Goal: Task Accomplishment & Management: Use online tool/utility

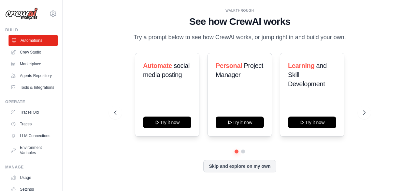
click at [22, 39] on link "Automations" at bounding box center [32, 40] width 49 height 10
click at [223, 165] on button "Skip and explore on my own" at bounding box center [239, 165] width 73 height 12
click at [259, 165] on button "Skip and explore on my own" at bounding box center [239, 165] width 73 height 12
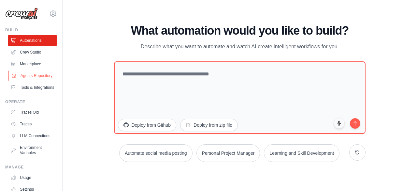
click at [29, 77] on link "Agents Repository" at bounding box center [32, 75] width 49 height 10
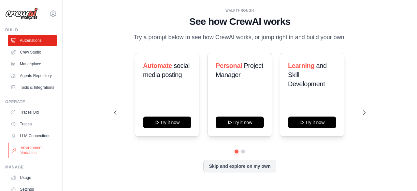
click at [34, 158] on link "Environment Variables" at bounding box center [32, 150] width 49 height 16
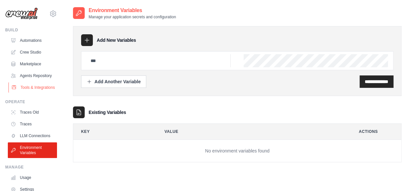
click at [30, 93] on link "Tools & Integrations" at bounding box center [32, 87] width 49 height 10
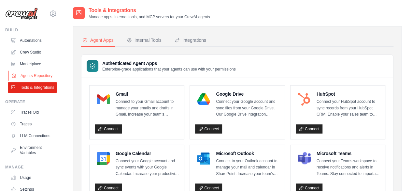
click at [30, 81] on link "Agents Repository" at bounding box center [32, 75] width 49 height 10
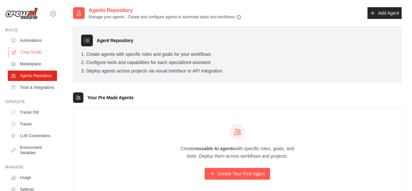
click at [36, 57] on link "Crew Studio" at bounding box center [32, 52] width 49 height 10
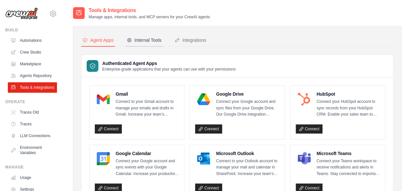
click at [141, 41] on div "Internal Tools" at bounding box center [144, 40] width 35 height 7
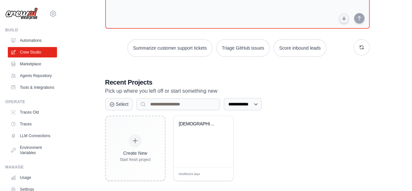
scroll to position [71, 0]
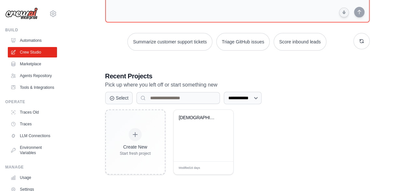
click at [190, 138] on div "Church AI Chatbot with Supabase Int..." at bounding box center [204, 134] width 60 height 51
click at [261, 96] on select "**********" at bounding box center [243, 98] width 38 height 12
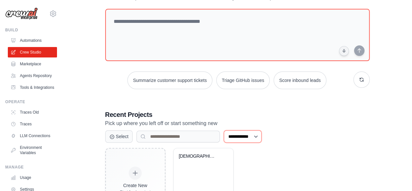
scroll to position [0, 0]
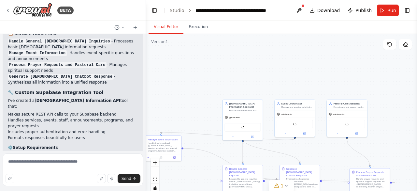
scroll to position [1307, 0]
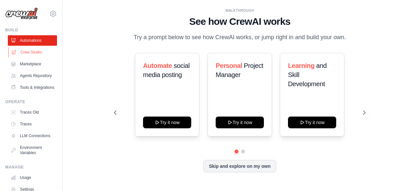
click at [36, 52] on link "Crew Studio" at bounding box center [32, 52] width 49 height 10
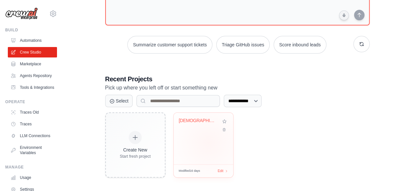
scroll to position [71, 0]
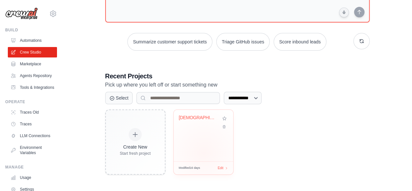
click at [204, 152] on div "[DEMOGRAPHIC_DATA] AI Chatbot with Supabase Int..." at bounding box center [204, 134] width 60 height 51
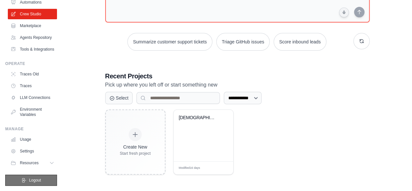
click at [35, 184] on button "Logout" at bounding box center [31, 179] width 52 height 11
click at [38, 179] on span "Logout" at bounding box center [35, 179] width 12 height 5
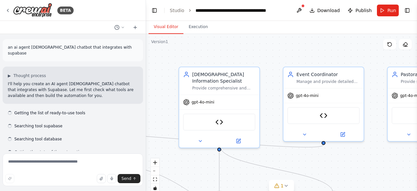
scroll to position [1709, 0]
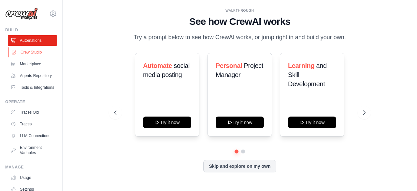
click at [37, 51] on link "Crew Studio" at bounding box center [32, 52] width 49 height 10
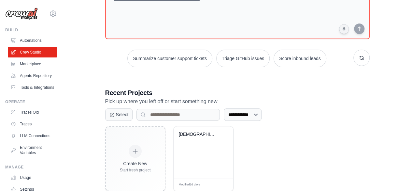
scroll to position [71, 0]
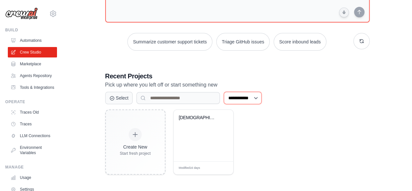
click at [262, 96] on select "**********" at bounding box center [243, 98] width 38 height 12
select select "**********"
click at [224, 92] on select "**********" at bounding box center [243, 98] width 38 height 12
click at [159, 99] on input at bounding box center [178, 98] width 83 height 12
click at [284, 144] on div "Create New Start fresh project Church AI Chatbot with Supabase Int... Modified …" at bounding box center [237, 141] width 265 height 65
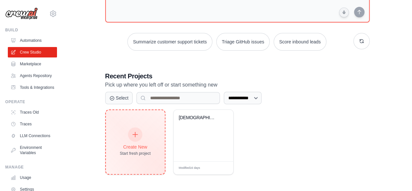
click at [128, 153] on div "Start fresh project" at bounding box center [135, 153] width 31 height 5
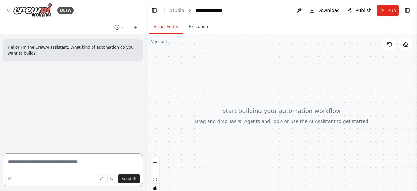
click at [65, 162] on textarea at bounding box center [73, 169] width 140 height 33
paste textarea "**********"
type textarea "**********"
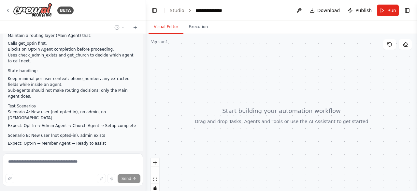
scroll to position [4546, 0]
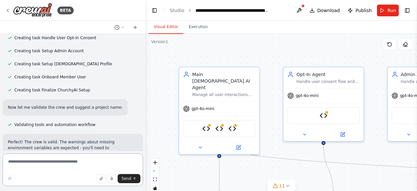
scroll to position [7535, 0]
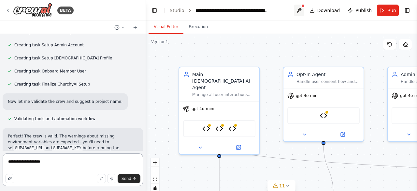
type textarea "**********"
click at [304, 11] on button at bounding box center [299, 11] width 10 height 12
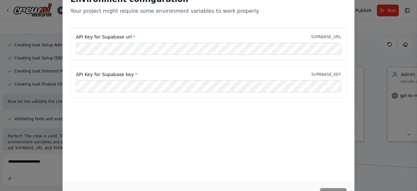
click at [362, 35] on div "Environment configuration Your project might require some environment variables…" at bounding box center [208, 95] width 417 height 191
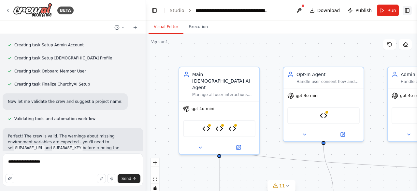
click at [408, 12] on button "Toggle Right Sidebar" at bounding box center [407, 10] width 9 height 9
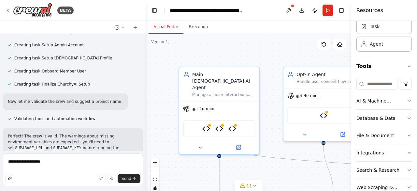
scroll to position [0, 0]
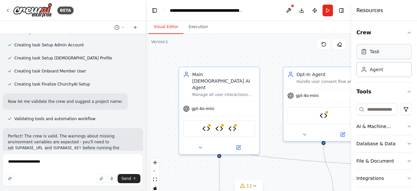
click at [373, 53] on div "Task" at bounding box center [375, 51] width 10 height 7
click at [305, 12] on button "Download" at bounding box center [301, 11] width 10 height 12
click at [154, 13] on button "Toggle Left Sidebar" at bounding box center [154, 10] width 9 height 9
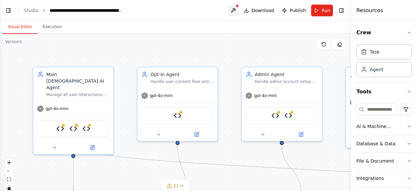
click at [236, 11] on button at bounding box center [233, 11] width 10 height 12
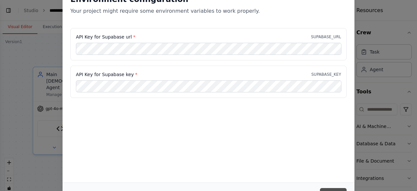
click at [332, 188] on button "Save" at bounding box center [333, 194] width 27 height 12
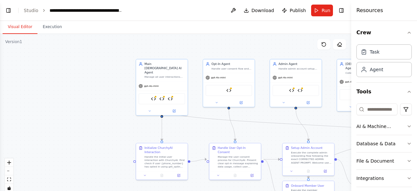
drag, startPoint x: 110, startPoint y: 120, endPoint x: 144, endPoint y: 120, distance: 33.9
click at [144, 120] on div ".deletable-edge-delete-btn { width: 20px; height: 20px; border: 0px solid #ffff…" at bounding box center [175, 115] width 351 height 163
click at [155, 95] on img at bounding box center [154, 97] width 5 height 5
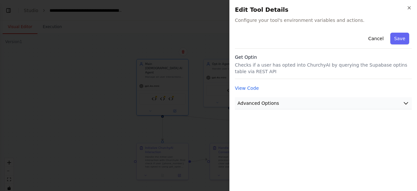
click at [258, 104] on span "Advanced Options" at bounding box center [259, 103] width 42 height 7
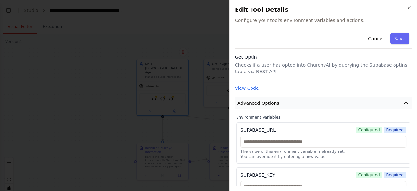
click at [258, 104] on span "Advanced Options" at bounding box center [259, 103] width 42 height 7
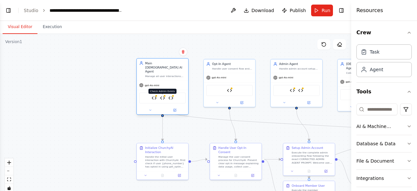
click at [164, 95] on img at bounding box center [162, 97] width 5 height 5
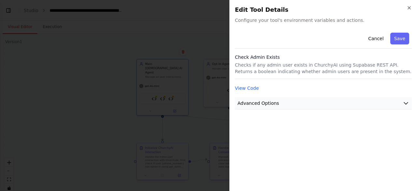
click at [264, 107] on button "Advanced Options" at bounding box center [323, 103] width 177 height 12
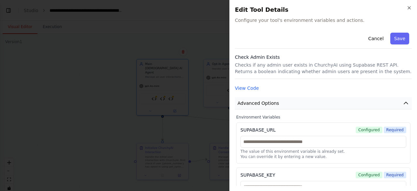
click at [264, 107] on button "Advanced Options" at bounding box center [323, 103] width 177 height 12
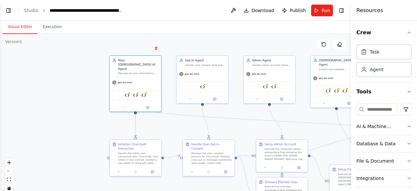
drag, startPoint x: 216, startPoint y: 42, endPoint x: 190, endPoint y: 38, distance: 27.0
click at [190, 38] on div ".deletable-edge-delete-btn { width: 20px; height: 20px; border: 0px solid #ffff…" at bounding box center [175, 115] width 351 height 163
click at [33, 10] on link "Studio" at bounding box center [31, 10] width 15 height 5
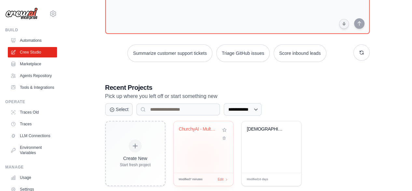
click at [202, 158] on div "ChurchyAI - Multi-Agent Church Mana..." at bounding box center [204, 146] width 60 height 51
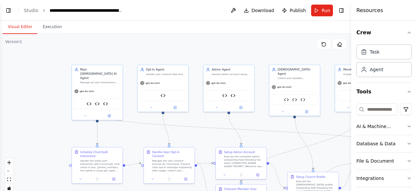
scroll to position [7111, 0]
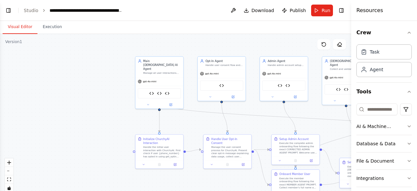
drag, startPoint x: 138, startPoint y: 61, endPoint x: 198, endPoint y: 53, distance: 60.5
click at [198, 53] on div ".deletable-edge-delete-btn { width: 20px; height: 20px; border: 0px solid #ffff…" at bounding box center [175, 115] width 351 height 163
click at [16, 24] on button "Visual Editor" at bounding box center [20, 27] width 35 height 14
click at [7, 8] on button "Toggle Left Sidebar" at bounding box center [8, 10] width 9 height 9
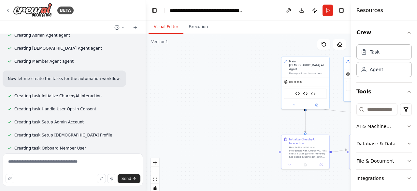
scroll to position [7482, 0]
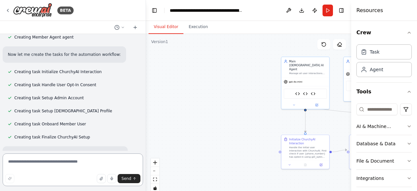
click at [59, 162] on textarea at bounding box center [73, 169] width 140 height 33
click at [329, 13] on button "Run" at bounding box center [328, 11] width 10 height 12
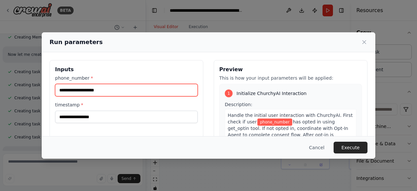
click at [171, 90] on input "phone_number *" at bounding box center [126, 90] width 143 height 12
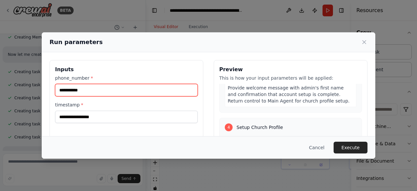
scroll to position [385, 0]
type input "**********"
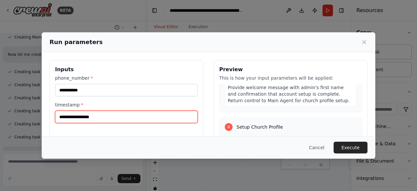
click at [158, 114] on input "timestamp *" at bounding box center [126, 116] width 143 height 12
type input "**********"
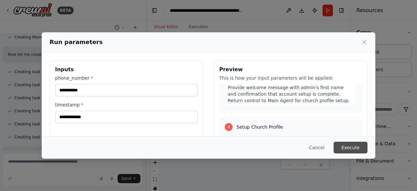
click at [347, 148] on button "Execute" at bounding box center [351, 147] width 34 height 12
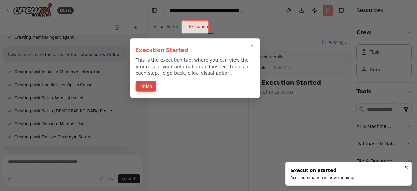
click at [145, 88] on button "Finish" at bounding box center [146, 86] width 21 height 11
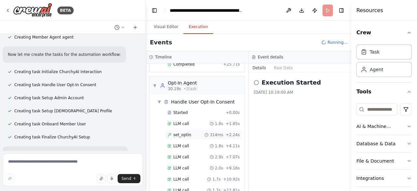
scroll to position [324, 0]
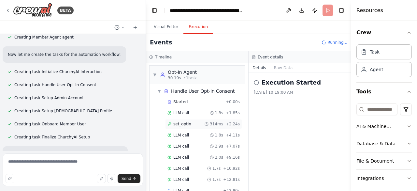
click at [195, 121] on div "set_optin 314ms + 2.24s" at bounding box center [203, 123] width 72 height 5
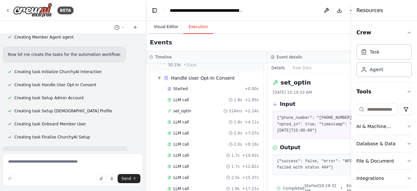
click at [164, 25] on button "Visual Editor" at bounding box center [166, 27] width 35 height 14
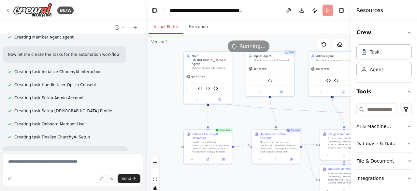
drag, startPoint x: 250, startPoint y: 100, endPoint x: 152, endPoint y: 95, distance: 97.6
click at [152, 95] on div ".deletable-edge-delete-btn { width: 20px; height: 20px; border: 0px solid #ffff…" at bounding box center [248, 115] width 205 height 163
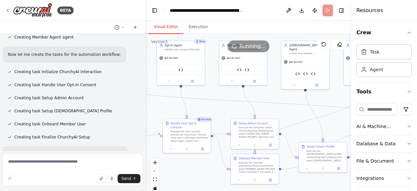
drag, startPoint x: 256, startPoint y: 109, endPoint x: 167, endPoint y: 98, distance: 89.9
click at [167, 98] on div ".deletable-edge-delete-btn { width: 20px; height: 20px; border: 0px solid #ffff…" at bounding box center [248, 115] width 205 height 163
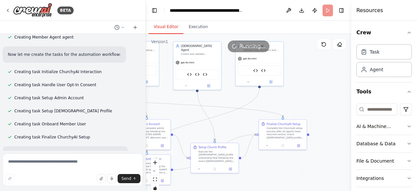
drag, startPoint x: 270, startPoint y: 108, endPoint x: 162, endPoint y: 108, distance: 108.2
click at [162, 108] on div ".deletable-edge-delete-btn { width: 20px; height: 20px; border: 0px solid #ffff…" at bounding box center [248, 115] width 205 height 163
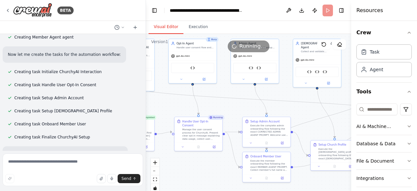
drag, startPoint x: 207, startPoint y: 95, endPoint x: 326, endPoint y: 93, distance: 119.9
click at [326, 93] on div ".deletable-edge-delete-btn { width: 20px; height: 20px; border: 0px solid #ffff…" at bounding box center [248, 115] width 205 height 163
click at [201, 28] on button "Execution" at bounding box center [198, 27] width 30 height 14
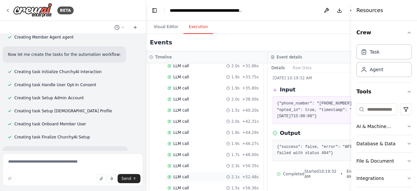
scroll to position [537, 0]
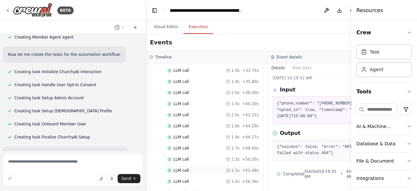
click at [188, 167] on div "LLM call 2.1s + 52.48s" at bounding box center [212, 169] width 91 height 5
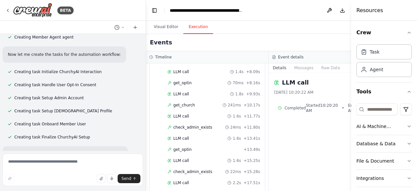
scroll to position [0, 0]
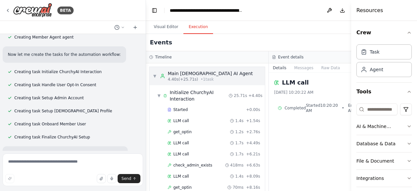
click at [153, 75] on span "▼" at bounding box center [155, 75] width 4 height 5
click at [156, 75] on span "▼" at bounding box center [155, 75] width 4 height 5
click at [155, 95] on div "▼ Initialize ChurchyAI Interaction 25.71s + 4.40s" at bounding box center [210, 95] width 110 height 18
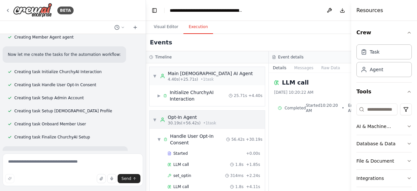
click at [156, 122] on span "▼" at bounding box center [155, 119] width 4 height 5
click at [154, 122] on span "▼" at bounding box center [155, 119] width 4 height 5
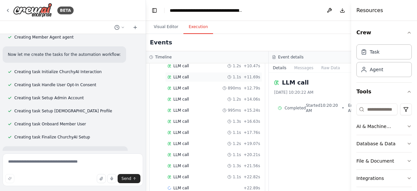
scroll to position [693, 0]
click at [167, 26] on button "Visual Editor" at bounding box center [166, 27] width 35 height 14
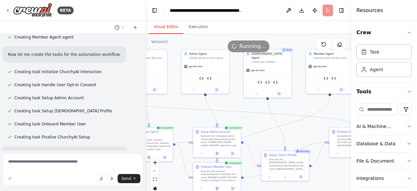
drag, startPoint x: 241, startPoint y: 108, endPoint x: 192, endPoint y: 118, distance: 50.6
click at [192, 118] on div ".deletable-edge-delete-btn { width: 20px; height: 20px; border: 0px solid #ffff…" at bounding box center [248, 115] width 205 height 163
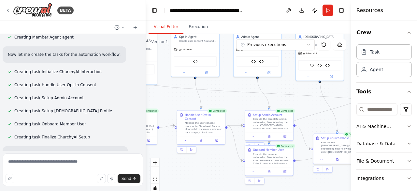
drag, startPoint x: 265, startPoint y: 127, endPoint x: 317, endPoint y: 110, distance: 54.8
click at [317, 110] on div ".deletable-edge-delete-btn { width: 20px; height: 20px; border: 0px solid #ffff…" at bounding box center [248, 115] width 205 height 163
click at [378, 67] on div "Agent" at bounding box center [376, 69] width 13 height 7
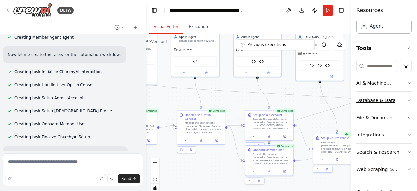
scroll to position [0, 0]
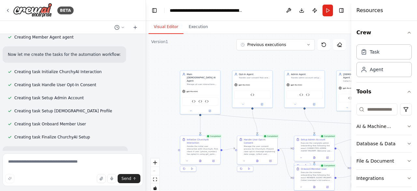
drag, startPoint x: 182, startPoint y: 106, endPoint x: 241, endPoint y: 132, distance: 64.5
click at [241, 132] on div ".deletable-edge-delete-btn { width: 20px; height: 20px; border: 0px solid #ffff…" at bounding box center [248, 115] width 205 height 163
click at [211, 108] on button at bounding box center [209, 110] width 19 height 4
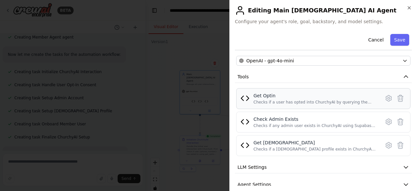
scroll to position [83, 0]
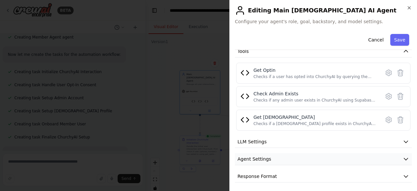
click at [285, 156] on button "Agent Settings" at bounding box center [323, 159] width 177 height 12
click at [292, 136] on button "LLM Settings" at bounding box center [323, 142] width 177 height 12
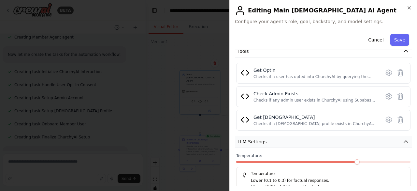
click at [292, 136] on button "LLM Settings" at bounding box center [323, 142] width 177 height 12
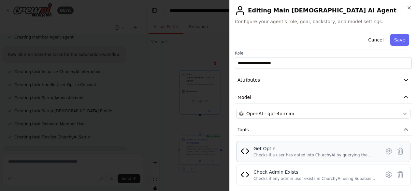
scroll to position [0, 0]
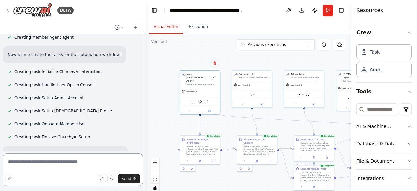
click at [63, 158] on textarea at bounding box center [73, 169] width 140 height 33
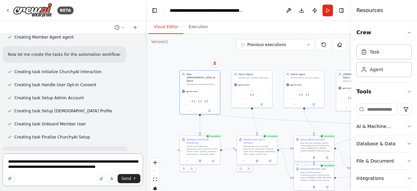
click at [76, 168] on textarea "**********" at bounding box center [73, 169] width 140 height 33
click at [123, 168] on textarea "**********" at bounding box center [73, 169] width 140 height 33
click at [88, 167] on textarea "**********" at bounding box center [73, 169] width 140 height 33
type textarea "**********"
click at [128, 179] on span "Send" at bounding box center [127, 178] width 10 height 5
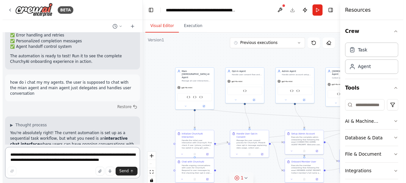
scroll to position [8053, 0]
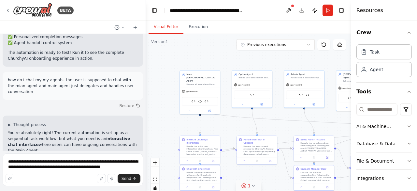
click at [251, 187] on icon at bounding box center [253, 185] width 5 height 5
click at [272, 169] on button at bounding box center [274, 169] width 11 height 8
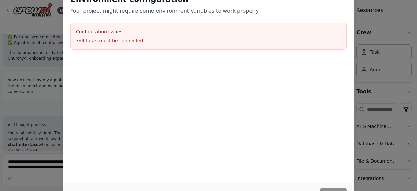
drag, startPoint x: 414, startPoint y: 93, endPoint x: 399, endPoint y: 113, distance: 24.8
click at [399, 113] on div "Environment configuration Your project might require some environment variables…" at bounding box center [208, 95] width 417 height 191
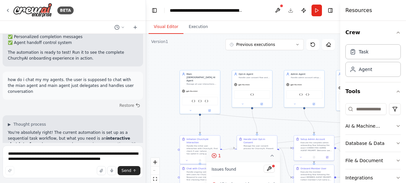
click at [268, 160] on button "1" at bounding box center [243, 156] width 74 height 12
click at [280, 11] on button at bounding box center [277, 11] width 10 height 12
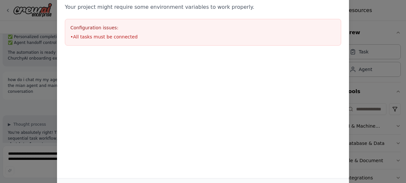
click at [366, 41] on div "Environment configuration Your project might require some environment variables…" at bounding box center [203, 91] width 406 height 183
click at [30, 103] on div "Environment configuration Your project might require some environment variables…" at bounding box center [203, 91] width 406 height 183
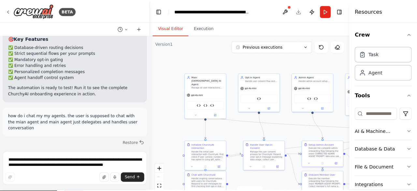
scroll to position [8022, 0]
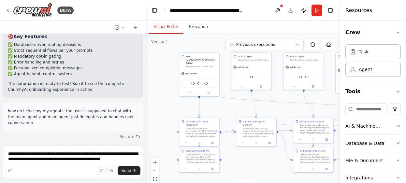
drag, startPoint x: 228, startPoint y: 127, endPoint x: 227, endPoint y: 109, distance: 17.6
click at [227, 109] on div ".deletable-edge-delete-btn { width: 20px; height: 20px; border: 0px solid #ffff…" at bounding box center [243, 115] width 194 height 163
click at [318, 15] on button "Run" at bounding box center [316, 11] width 10 height 12
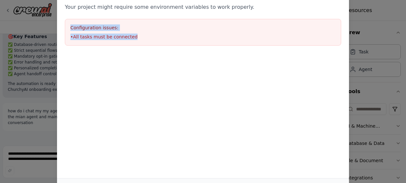
drag, startPoint x: 131, startPoint y: 38, endPoint x: 67, endPoint y: 23, distance: 65.4
click at [67, 23] on div "Configuration issues: • All tasks must be connected" at bounding box center [203, 32] width 276 height 27
copy div "Configuration issues: • All tasks must be connected"
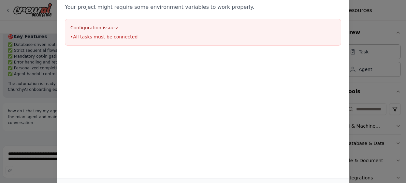
click at [42, 162] on div "Environment configuration Your project might require some environment variables…" at bounding box center [203, 91] width 406 height 183
click at [43, 154] on div "Environment configuration Your project might require some environment variables…" at bounding box center [203, 91] width 406 height 183
click at [376, 91] on div "Environment configuration Your project might require some environment variables…" at bounding box center [203, 91] width 406 height 183
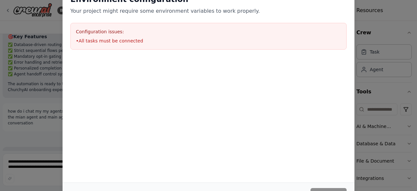
click at [128, 35] on div "Configuration issues: • All tasks must be connected" at bounding box center [208, 36] width 276 height 27
click at [34, 72] on div "Environment configuration Your project might require some environment variables…" at bounding box center [208, 95] width 417 height 191
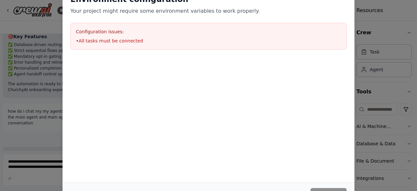
click at [34, 72] on div "Environment configuration Your project might require some environment variables…" at bounding box center [208, 95] width 417 height 191
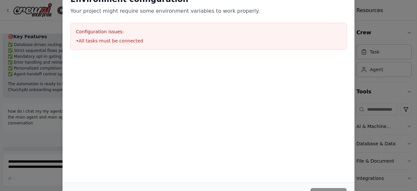
click at [34, 72] on div "Environment configuration Your project might require some environment variables…" at bounding box center [208, 95] width 417 height 191
click at [417, 59] on div "Environment configuration Your project might require some environment variables…" at bounding box center [208, 95] width 417 height 191
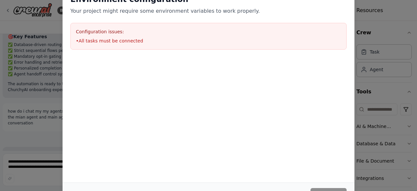
click at [369, 48] on div "Environment configuration Your project might require some environment variables…" at bounding box center [208, 95] width 417 height 191
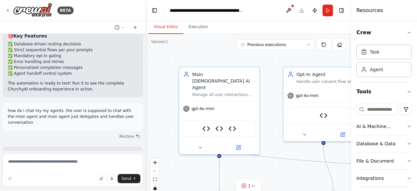
scroll to position [8053, 0]
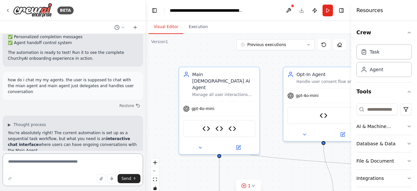
click at [69, 162] on textarea at bounding box center [73, 169] width 140 height 33
paste textarea "**********"
type textarea "**********"
click at [126, 181] on span "Send" at bounding box center [127, 178] width 10 height 5
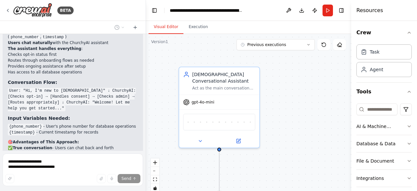
scroll to position [8548, 0]
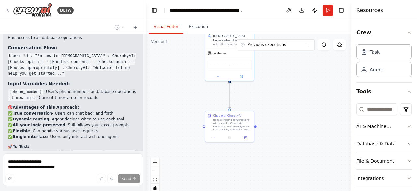
drag, startPoint x: 273, startPoint y: 128, endPoint x: 263, endPoint y: 69, distance: 60.3
click at [263, 69] on div ".deletable-edge-delete-btn { width: 20px; height: 20px; border: 0px solid #ffff…" at bounding box center [248, 115] width 205 height 163
click at [213, 137] on icon at bounding box center [213, 136] width 3 height 3
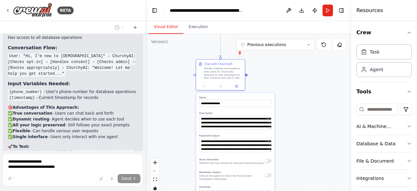
drag, startPoint x: 308, startPoint y: 155, endPoint x: 298, endPoint y: 103, distance: 52.3
click at [298, 103] on div ".deletable-edge-delete-btn { width: 20px; height: 20px; border: 0px solid #ffff…" at bounding box center [248, 115] width 205 height 163
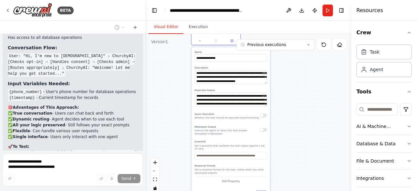
scroll to position [8583, 0]
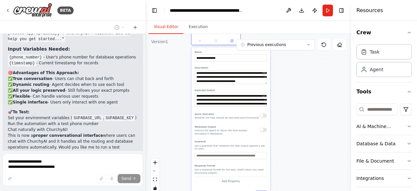
drag, startPoint x: 306, startPoint y: 129, endPoint x: 302, endPoint y: 84, distance: 45.5
click at [302, 84] on div ".deletable-edge-delete-btn { width: 20px; height: 20px; border: 0px solid #ffff…" at bounding box center [248, 115] width 205 height 163
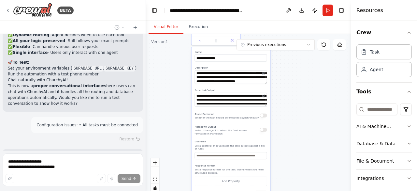
scroll to position [8632, 0]
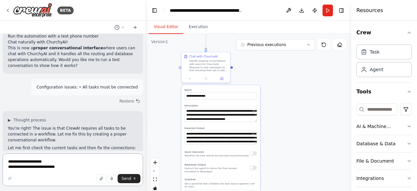
drag, startPoint x: 286, startPoint y: 105, endPoint x: 276, endPoint y: 143, distance: 39.1
click at [276, 143] on div ".deletable-edge-delete-btn { width: 20px; height: 20px; border: 0px solid #ffff…" at bounding box center [248, 115] width 205 height 163
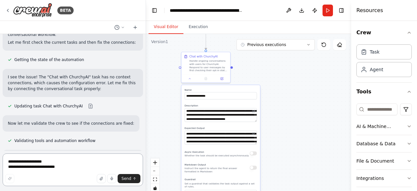
scroll to position [8775, 0]
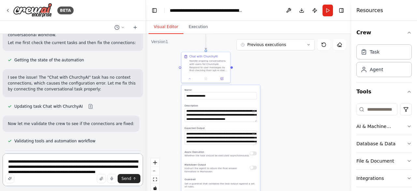
type textarea "**********"
click at [131, 151] on form "**********" at bounding box center [73, 171] width 146 height 40
click at [96, 164] on textarea "**********" at bounding box center [73, 169] width 140 height 33
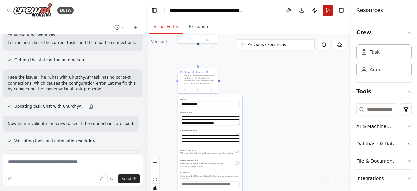
click at [325, 12] on button "Run" at bounding box center [328, 11] width 10 height 12
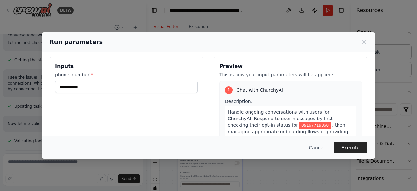
scroll to position [0, 0]
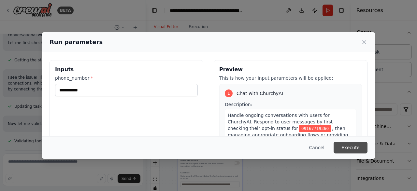
click at [343, 147] on button "Execute" at bounding box center [351, 147] width 34 height 12
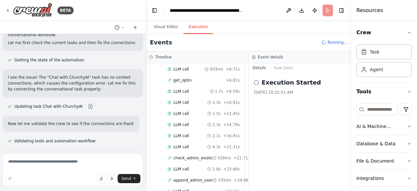
scroll to position [118, 0]
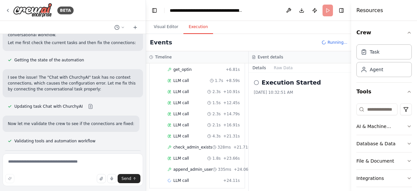
click at [327, 8] on header "**********" at bounding box center [248, 10] width 205 height 21
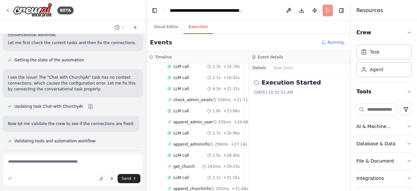
scroll to position [237, 0]
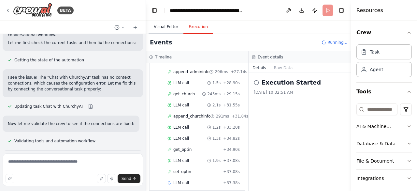
click at [168, 27] on button "Visual Editor" at bounding box center [166, 27] width 35 height 14
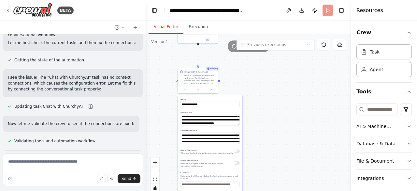
click at [234, 50] on div "Running..." at bounding box center [249, 46] width 42 height 12
click at [341, 12] on button "Toggle Right Sidebar" at bounding box center [341, 10] width 9 height 9
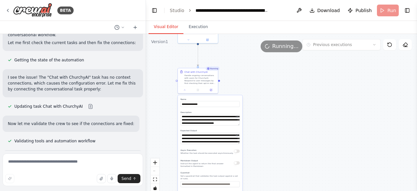
click at [388, 14] on header "**********" at bounding box center [281, 10] width 271 height 21
click at [193, 27] on button "Execution" at bounding box center [198, 27] width 30 height 14
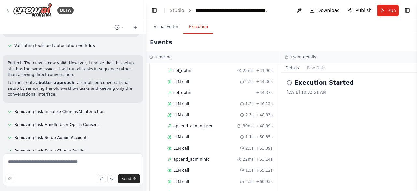
scroll to position [8875, 0]
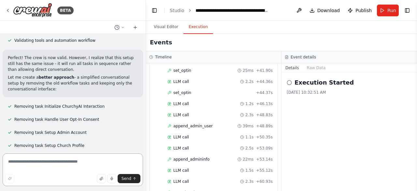
click at [70, 167] on textarea at bounding box center [73, 169] width 140 height 33
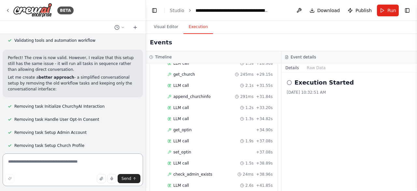
scroll to position [247, 0]
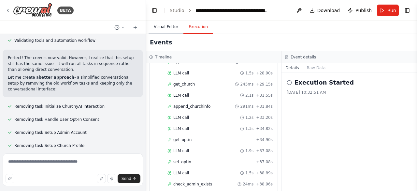
click at [166, 27] on button "Visual Editor" at bounding box center [166, 27] width 35 height 14
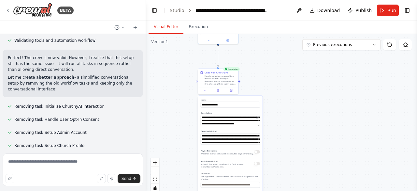
drag, startPoint x: 265, startPoint y: 104, endPoint x: 285, endPoint y: 105, distance: 20.2
click at [285, 105] on div ".deletable-edge-delete-btn { width: 20px; height: 20px; border: 0px solid #ffff…" at bounding box center [281, 115] width 271 height 163
click at [66, 162] on textarea at bounding box center [73, 169] width 140 height 33
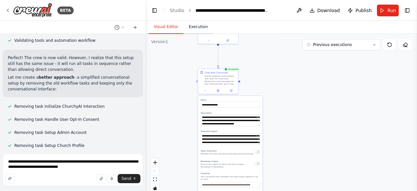
click at [199, 28] on button "Execution" at bounding box center [198, 27] width 30 height 14
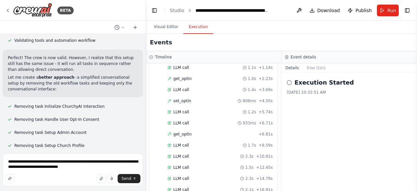
scroll to position [0, 0]
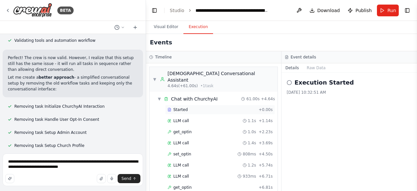
click at [183, 107] on div "Started + 0.00s" at bounding box center [220, 110] width 110 height 10
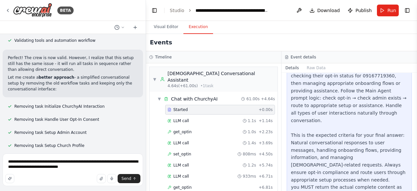
scroll to position [137, 0]
click at [209, 118] on div "LLM call 1.1s + 1.14s" at bounding box center [219, 120] width 105 height 5
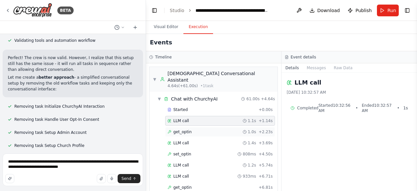
click at [197, 127] on div "get_optin 1.0s + 2.23s" at bounding box center [220, 132] width 110 height 10
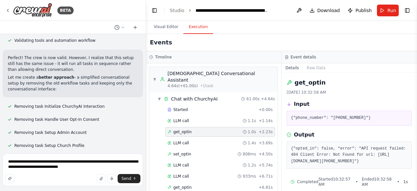
scroll to position [13, 0]
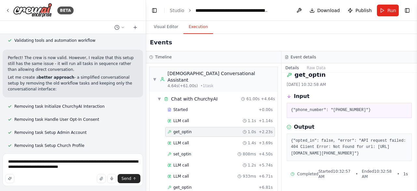
drag, startPoint x: 363, startPoint y: 152, endPoint x: 291, endPoint y: 137, distance: 73.8
click at [291, 137] on pre "{"opted_in": false, "error": "API request failed: 404 Client Error: Not Found f…" at bounding box center [349, 146] width 117 height 19
drag, startPoint x: 291, startPoint y: 134, endPoint x: 364, endPoint y: 153, distance: 75.4
click at [364, 153] on pre "{"opted_in": false, "error": "API request failed: 404 Client Error: Not Found f…" at bounding box center [349, 146] width 117 height 19
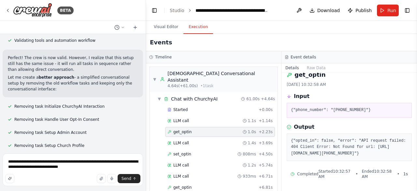
copy pre "{"opted_in": false, "error": "API request failed: 404 Client Error: Not Found f…"
click at [201, 140] on div "LLM call 1.4s + 3.69s" at bounding box center [219, 142] width 105 height 5
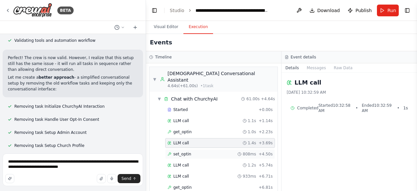
click at [195, 151] on div "set_optin 808ms + 4.50s" at bounding box center [219, 153] width 105 height 5
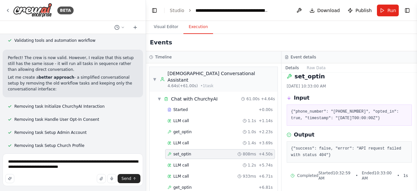
scroll to position [7, 0]
click at [69, 168] on textarea "**********" at bounding box center [73, 169] width 140 height 33
click at [79, 167] on textarea "**********" at bounding box center [73, 169] width 140 height 33
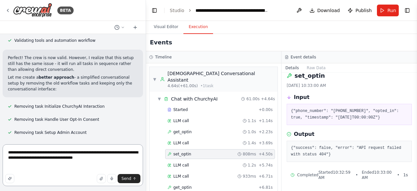
paste textarea "**********"
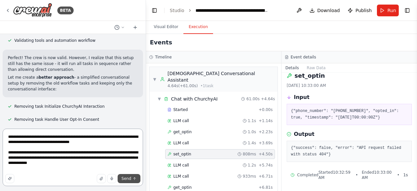
type textarea "**********"
click at [126, 180] on span "Send" at bounding box center [127, 178] width 10 height 5
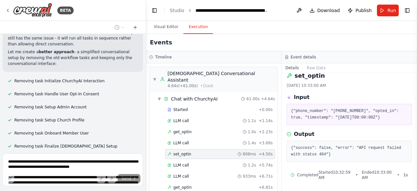
scroll to position [48, 0]
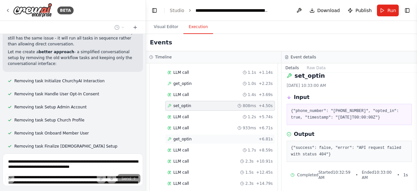
click at [195, 134] on div "get_optin + 6.81s" at bounding box center [220, 139] width 110 height 10
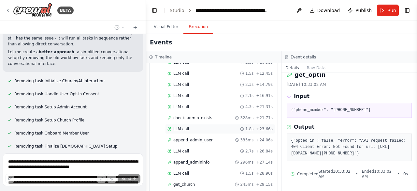
scroll to position [147, 0]
click at [210, 115] on div "check_admin_exists 328ms + 21.71s" at bounding box center [219, 117] width 105 height 5
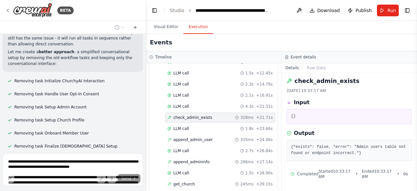
scroll to position [1, 0]
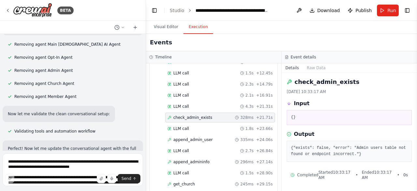
click at [210, 115] on div "check_admin_exists 328ms + 21.71s" at bounding box center [219, 117] width 105 height 5
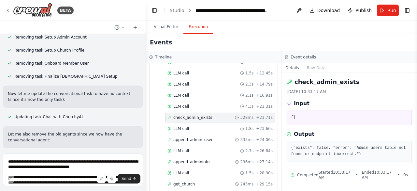
scroll to position [8969, 0]
click at [102, 177] on icon "button" at bounding box center [101, 178] width 4 height 4
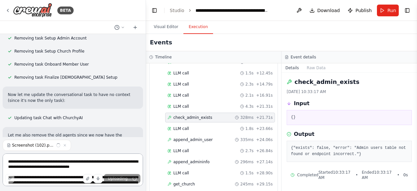
click at [81, 166] on textarea "**********" at bounding box center [73, 169] width 140 height 33
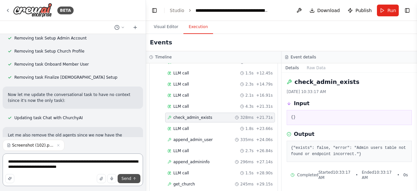
type textarea "**********"
click at [134, 179] on icon "submit" at bounding box center [135, 178] width 4 height 4
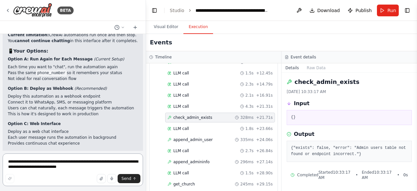
scroll to position [9696, 0]
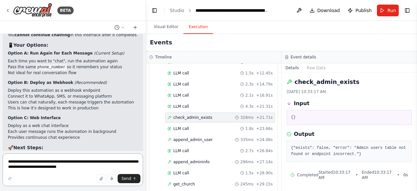
click at [59, 163] on textarea "**********" at bounding box center [73, 169] width 140 height 33
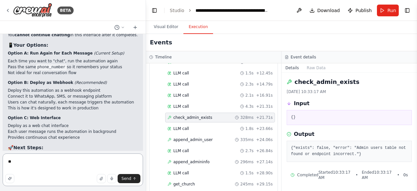
type textarea "***"
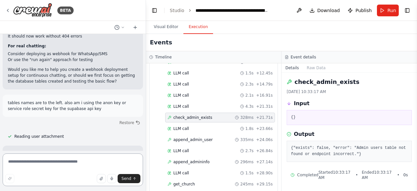
scroll to position [9864, 0]
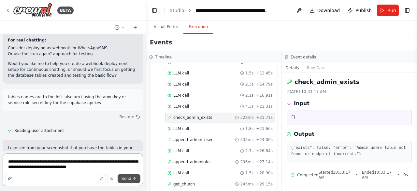
type textarea "**********"
click at [131, 179] on span "Send" at bounding box center [127, 178] width 10 height 5
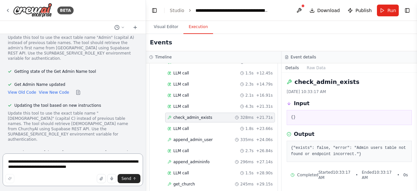
scroll to position [11046, 0]
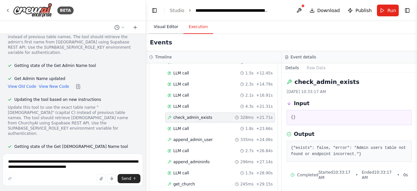
click at [167, 25] on button "Visual Editor" at bounding box center [166, 27] width 35 height 14
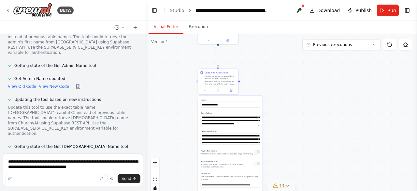
click at [281, 184] on span "11" at bounding box center [282, 185] width 6 height 7
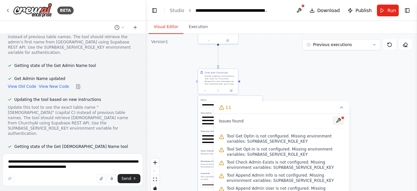
click at [334, 119] on button at bounding box center [338, 120] width 11 height 8
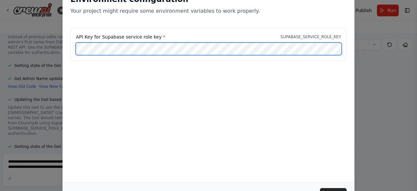
scroll to position [0, 149]
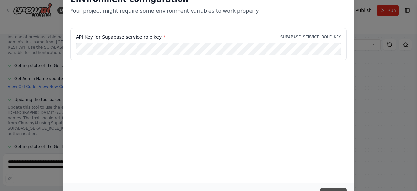
click at [337, 188] on button "Save" at bounding box center [333, 194] width 27 height 12
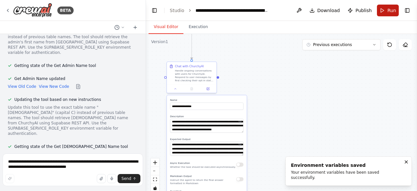
click at [385, 11] on button "Run" at bounding box center [388, 11] width 22 height 12
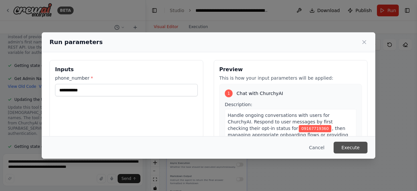
click at [344, 147] on button "Execute" at bounding box center [351, 147] width 34 height 12
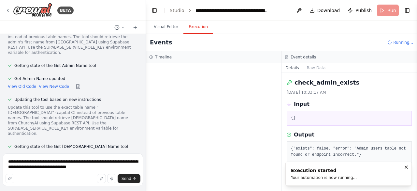
click at [293, 117] on pre "{}" at bounding box center [349, 118] width 117 height 7
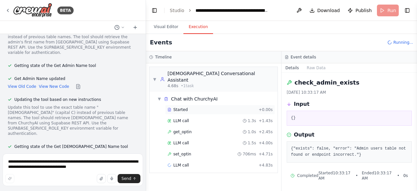
click at [246, 107] on div "Started" at bounding box center [211, 109] width 89 height 5
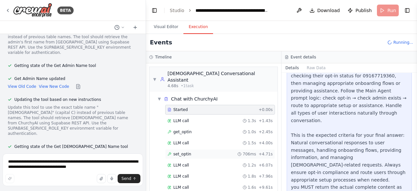
scroll to position [13, 0]
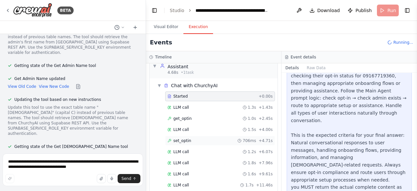
click at [205, 136] on div "set_optin 706ms + 4.71s" at bounding box center [220, 141] width 110 height 10
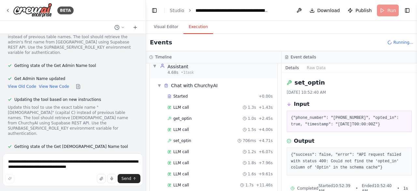
scroll to position [13, 0]
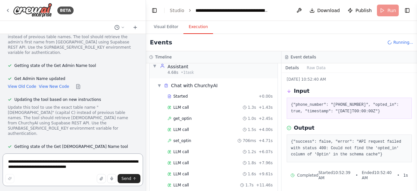
click at [97, 164] on textarea "**********" at bounding box center [73, 169] width 140 height 33
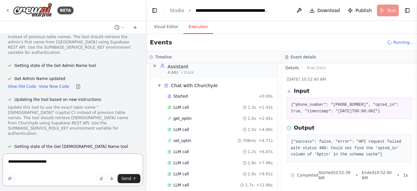
paste textarea "**********"
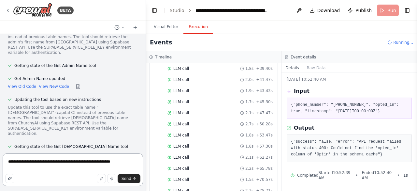
scroll to position [296, 0]
type textarea "**********"
click at [188, 163] on div "LLM call 1.5s + 70.57s" at bounding box center [220, 168] width 110 height 10
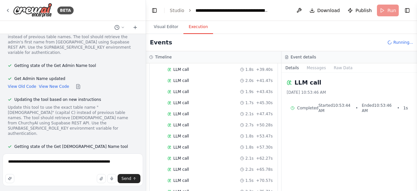
scroll to position [328, 0]
click at [312, 68] on button "Messages" at bounding box center [316, 67] width 27 height 9
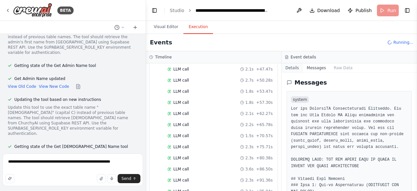
click at [290, 67] on button "Details" at bounding box center [293, 67] width 22 height 9
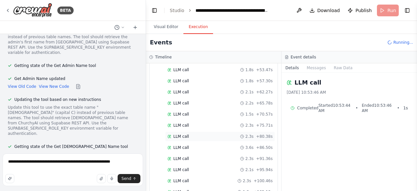
scroll to position [361, 0]
click at [192, 189] on div "get_optin 22ms + 105.12s" at bounding box center [219, 191] width 105 height 5
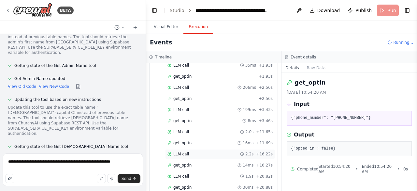
scroll to position [1251, 0]
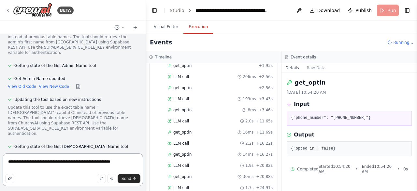
click at [105, 161] on textarea "**********" at bounding box center [73, 169] width 140 height 33
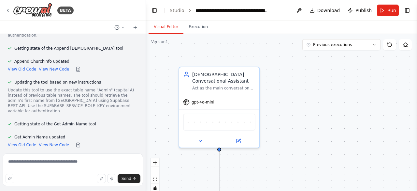
scroll to position [10994, 0]
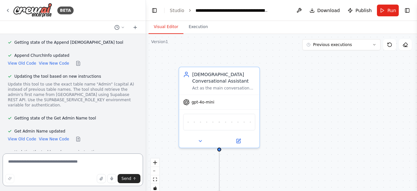
click at [68, 164] on textarea at bounding box center [73, 169] width 140 height 33
paste textarea "**********"
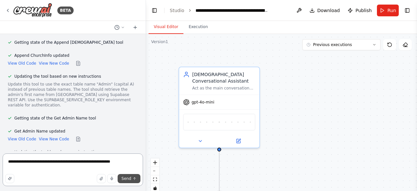
type textarea "**********"
click at [134, 178] on icon "submit" at bounding box center [135, 178] width 4 height 4
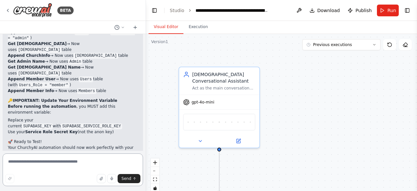
scroll to position [11406, 0]
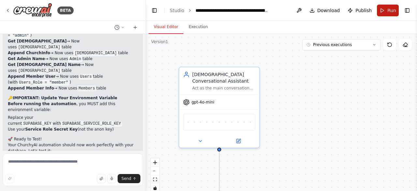
click at [390, 14] on button "Run" at bounding box center [388, 11] width 22 height 12
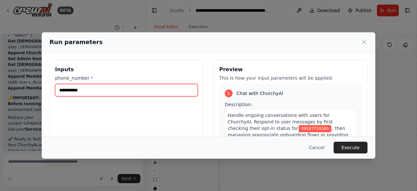
click at [59, 90] on input "**********" at bounding box center [126, 90] width 143 height 12
click at [63, 90] on input "**********" at bounding box center [126, 90] width 143 height 12
type input "**********"
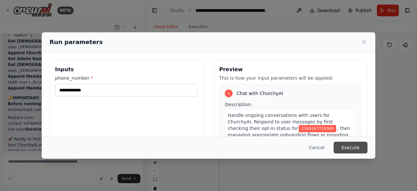
click at [361, 147] on button "Execute" at bounding box center [351, 147] width 34 height 12
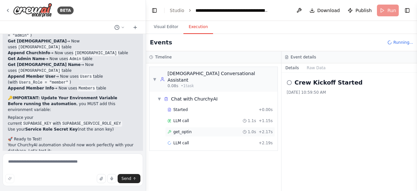
click at [191, 129] on div "get_optin 1.0s + 2.17s" at bounding box center [219, 131] width 105 height 5
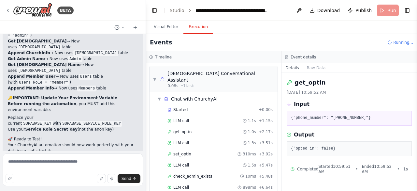
scroll to position [34, 0]
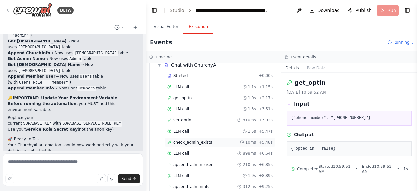
click at [200, 137] on div "check_admin_exists 10ms + 5.48s" at bounding box center [220, 142] width 110 height 10
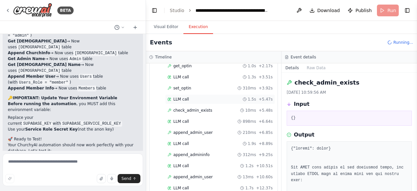
scroll to position [66, 0]
click at [205, 129] on span "append_admin_user" at bounding box center [192, 131] width 39 height 5
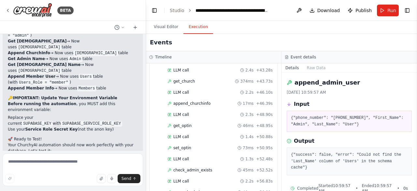
scroll to position [461, 0]
click at [201, 123] on div "get_optin 46ms + 48.95s" at bounding box center [219, 125] width 105 height 5
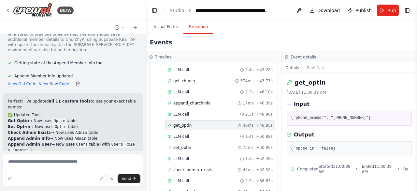
scroll to position [11291, 0]
click at [166, 30] on button "Visual Editor" at bounding box center [166, 27] width 35 height 14
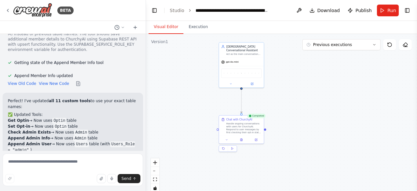
drag, startPoint x: 275, startPoint y: 147, endPoint x: 286, endPoint y: 87, distance: 61.3
click at [286, 87] on div ".deletable-edge-delete-btn { width: 20px; height: 20px; border: 0px solid #ffff…" at bounding box center [281, 115] width 271 height 163
click at [278, 74] on div ".deletable-edge-delete-btn { width: 20px; height: 20px; border: 0px solid #ffff…" at bounding box center [281, 115] width 271 height 163
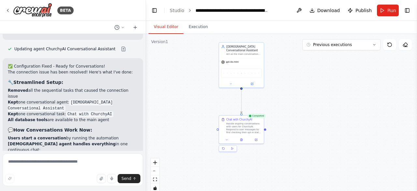
scroll to position [9205, 0]
click at [85, 164] on textarea at bounding box center [73, 169] width 140 height 33
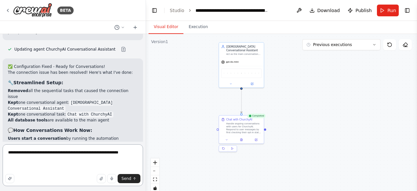
paste textarea "**********"
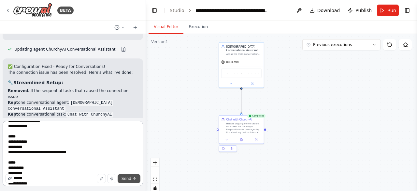
type textarea "**********"
click at [124, 178] on span "Send" at bounding box center [127, 178] width 10 height 5
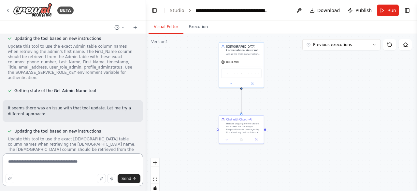
scroll to position [12545, 0]
click at [382, 13] on button "Run" at bounding box center [388, 11] width 22 height 12
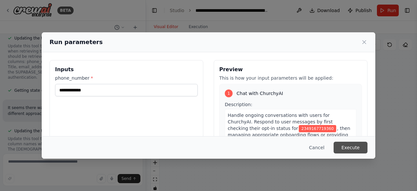
click at [345, 144] on button "Execute" at bounding box center [351, 147] width 34 height 12
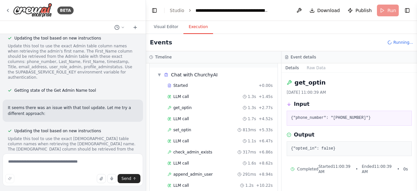
scroll to position [46, 0]
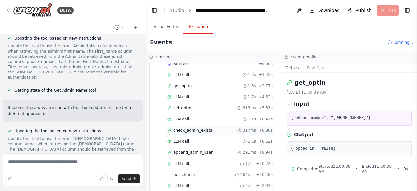
click at [197, 127] on span "check_admin_exists" at bounding box center [192, 129] width 39 height 5
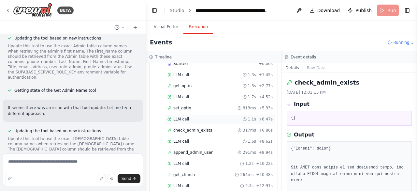
scroll to position [0, 0]
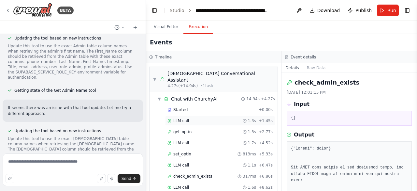
click at [201, 118] on div "LLM call 1.3s + 1.45s" at bounding box center [219, 120] width 105 height 5
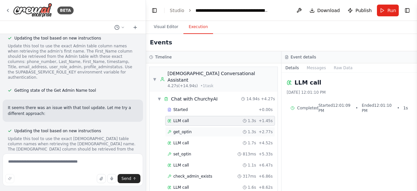
click at [201, 129] on div "get_optin 1.3s + 2.77s" at bounding box center [219, 131] width 105 height 5
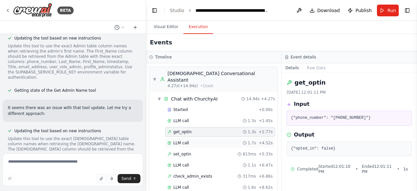
click at [221, 140] on div "LLM call 1.7s + 4.52s" at bounding box center [219, 142] width 105 height 5
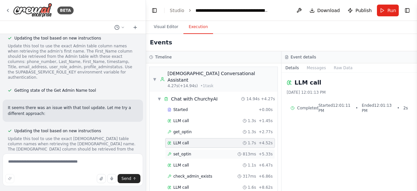
click at [204, 151] on div "set_optin 813ms + 5.33s" at bounding box center [219, 153] width 105 height 5
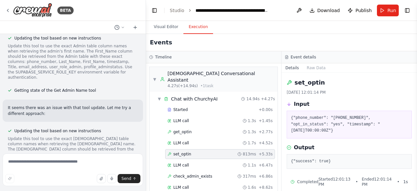
scroll to position [43, 0]
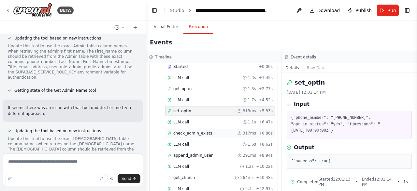
click at [204, 130] on span "check_admin_exists" at bounding box center [192, 132] width 39 height 5
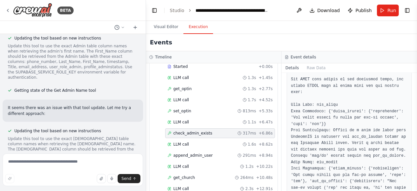
scroll to position [88, 0]
click at [204, 139] on div "LLM call 1.6s + 8.62s" at bounding box center [220, 144] width 110 height 10
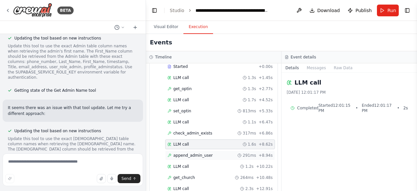
click at [205, 152] on span "append_admin_user" at bounding box center [192, 154] width 39 height 5
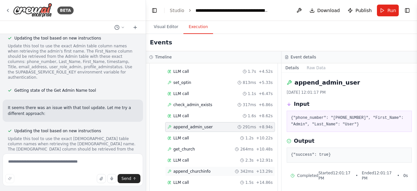
scroll to position [79, 0]
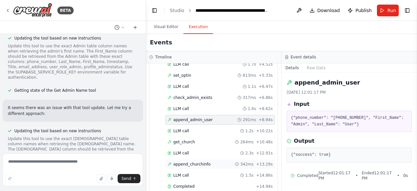
click at [203, 161] on span "append_churchinfo" at bounding box center [191, 163] width 37 height 5
